Goal: Contribute content: Add original content to the website for others to see

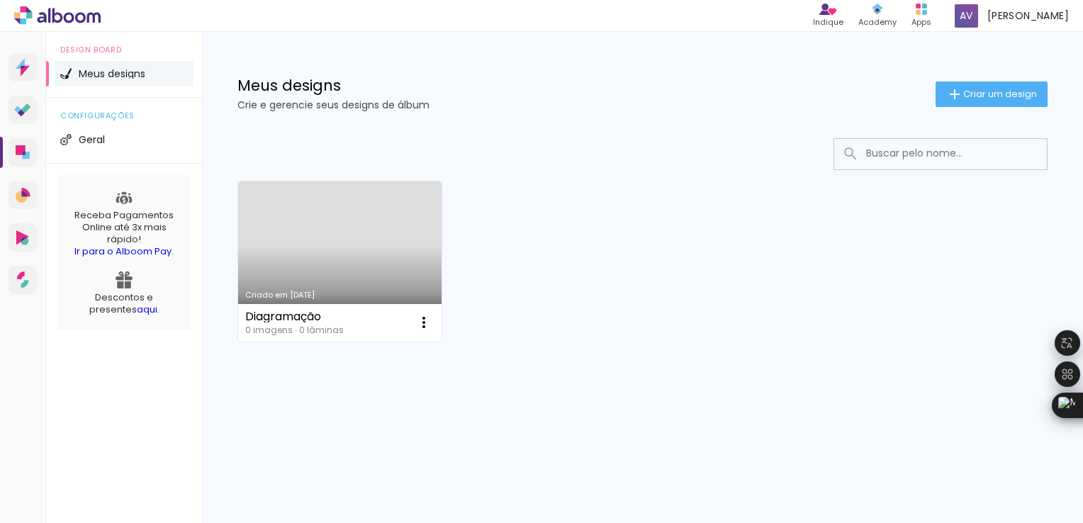
click at [314, 276] on link "Criado em [DATE]" at bounding box center [339, 261] width 203 height 160
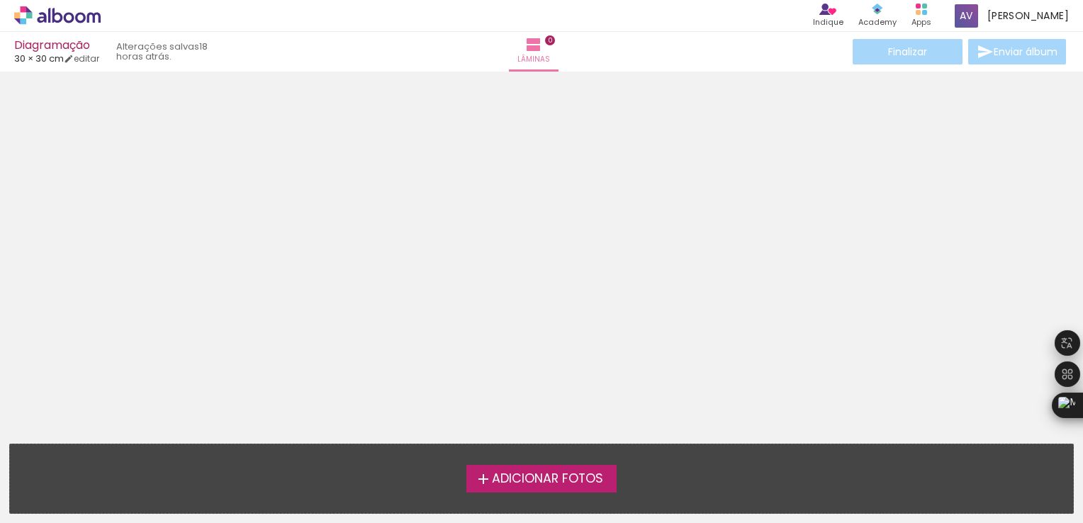
click at [540, 476] on span "Adicionar Fotos" at bounding box center [547, 479] width 111 height 13
click at [0, 0] on input "file" at bounding box center [0, 0] width 0 height 0
click at [584, 479] on span "Adicionar Fotos" at bounding box center [547, 479] width 111 height 13
click at [0, 0] on input "file" at bounding box center [0, 0] width 0 height 0
